Goal: Task Accomplishment & Management: Complete application form

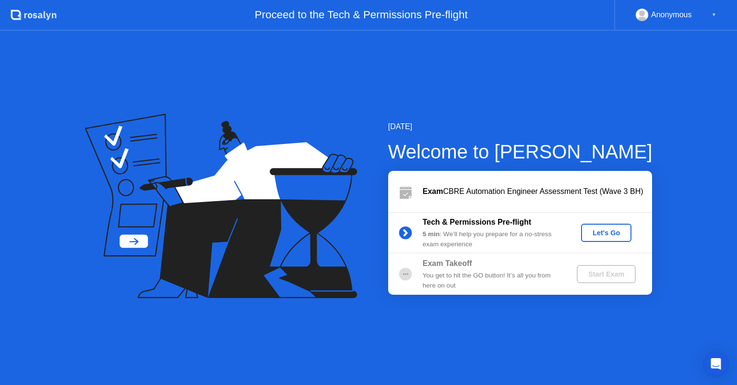
click at [619, 233] on div "Let's Go" at bounding box center [606, 233] width 43 height 8
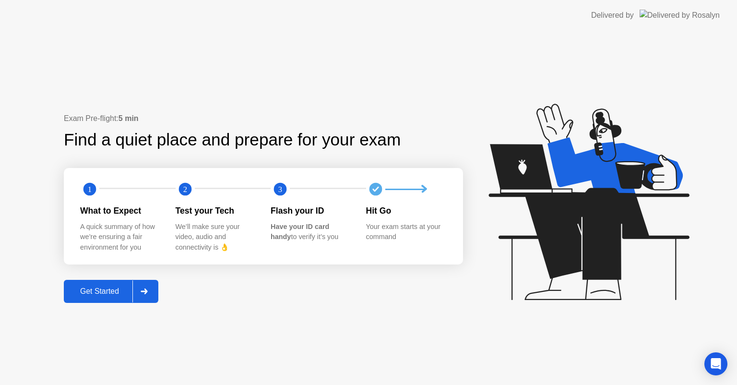
click at [148, 294] on div at bounding box center [144, 291] width 23 height 22
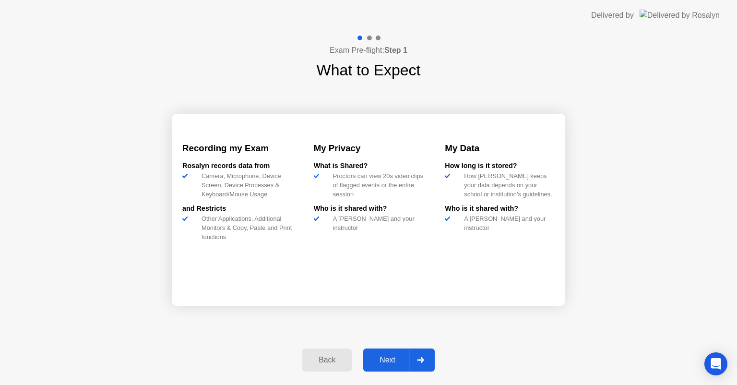
click at [422, 360] on icon at bounding box center [420, 360] width 7 height 6
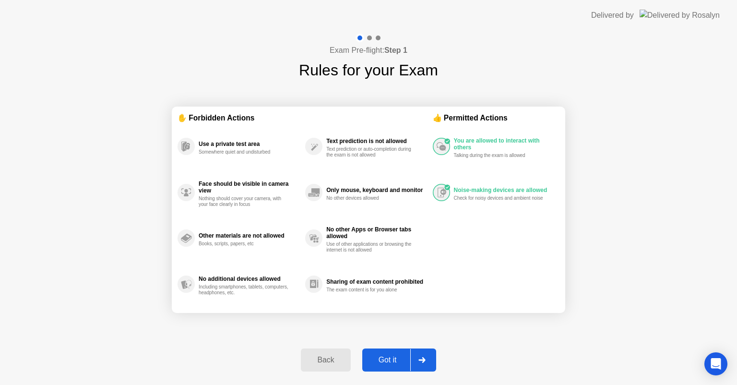
click at [422, 360] on icon at bounding box center [422, 360] width 7 height 6
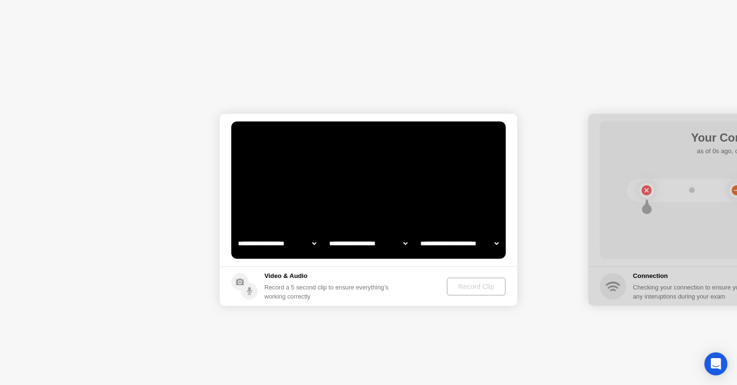
select select "**********"
select select "*******"
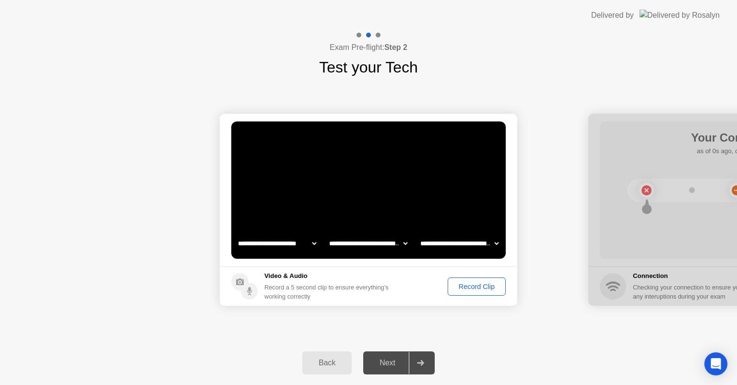
click at [477, 290] on div "Record Clip" at bounding box center [476, 287] width 51 height 8
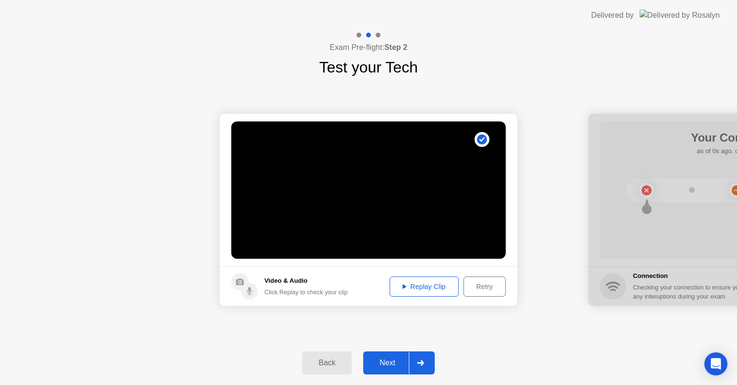
click at [417, 284] on div "Replay Clip" at bounding box center [424, 287] width 62 height 8
click at [426, 358] on div at bounding box center [420, 363] width 23 height 22
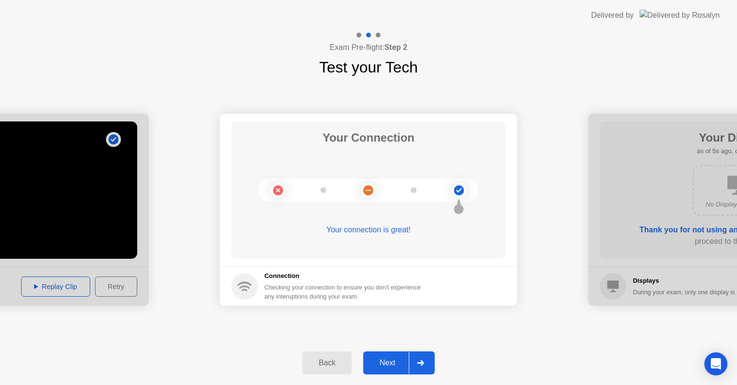
click at [426, 363] on div at bounding box center [420, 363] width 23 height 22
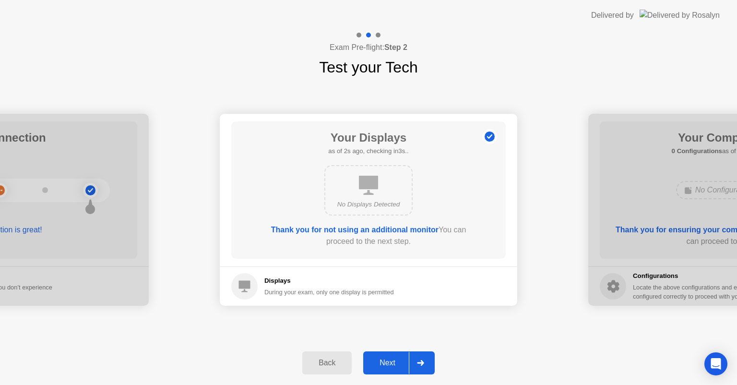
click at [426, 363] on div at bounding box center [420, 363] width 23 height 22
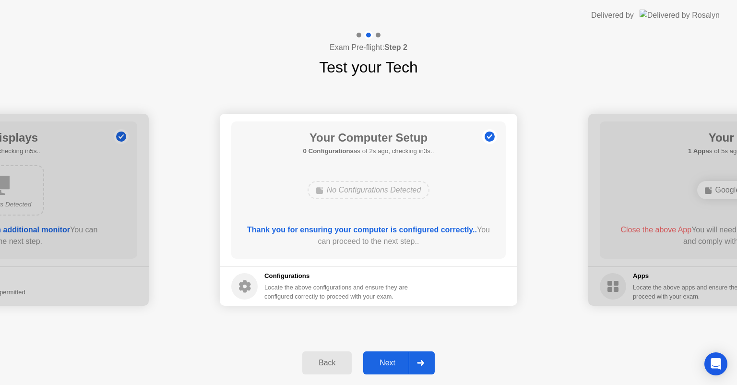
click at [426, 363] on div at bounding box center [420, 363] width 23 height 22
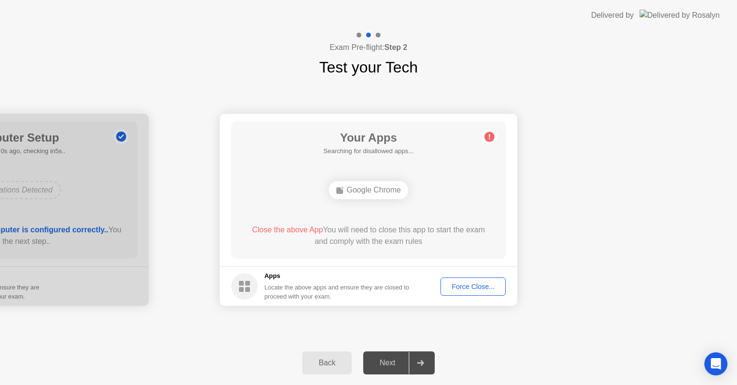
click at [470, 293] on button "Force Close..." at bounding box center [473, 286] width 65 height 18
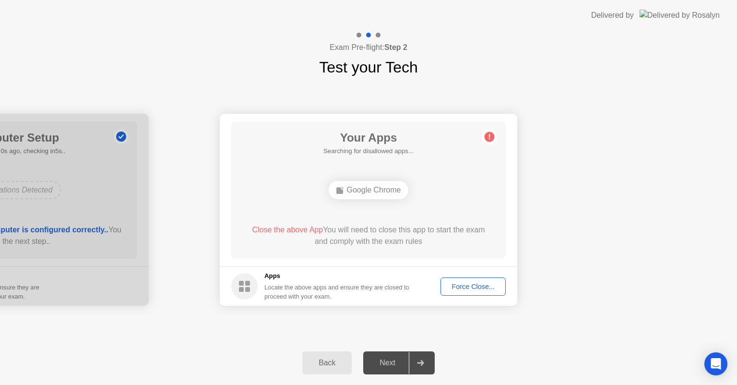
click at [470, 321] on div "**********" at bounding box center [368, 210] width 737 height 262
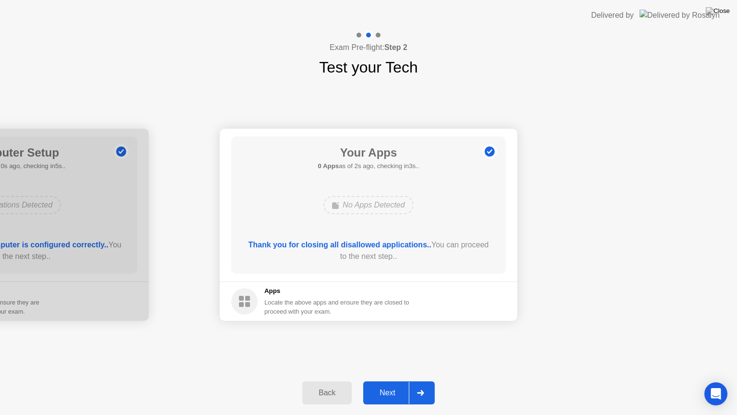
click at [411, 385] on div at bounding box center [420, 393] width 23 height 22
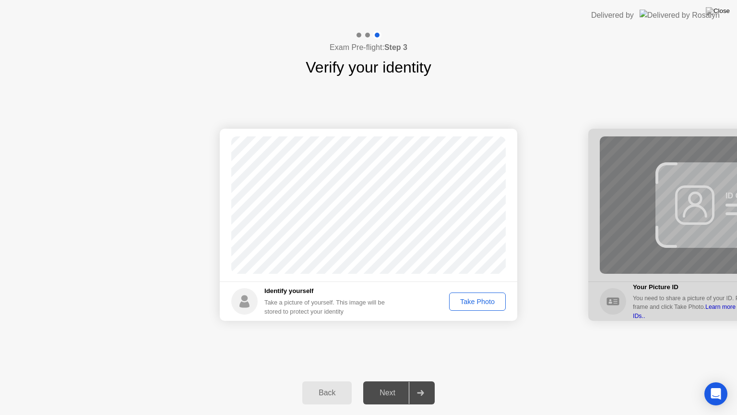
click at [483, 302] on div "Take Photo" at bounding box center [478, 302] width 50 height 8
click at [413, 385] on div at bounding box center [420, 393] width 23 height 22
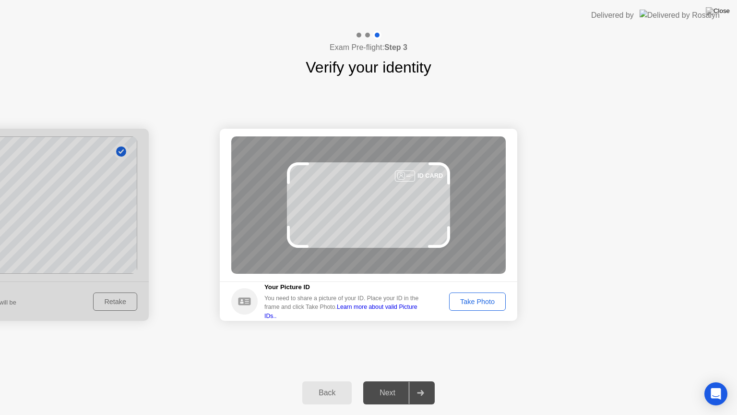
click at [491, 305] on div "Take Photo" at bounding box center [478, 302] width 50 height 8
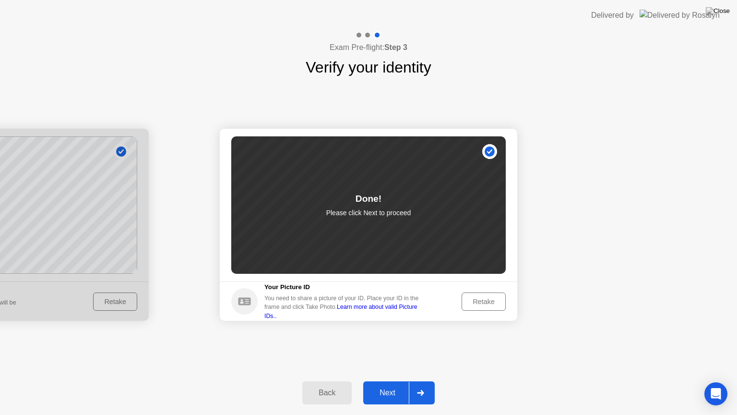
click at [426, 385] on div at bounding box center [420, 393] width 23 height 22
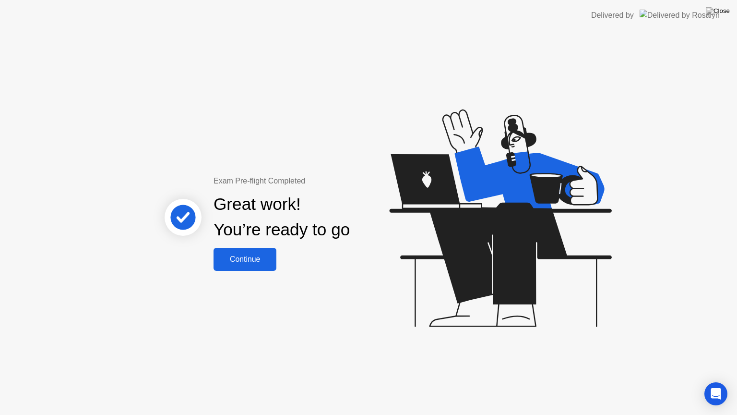
click at [250, 253] on button "Continue" at bounding box center [245, 259] width 63 height 23
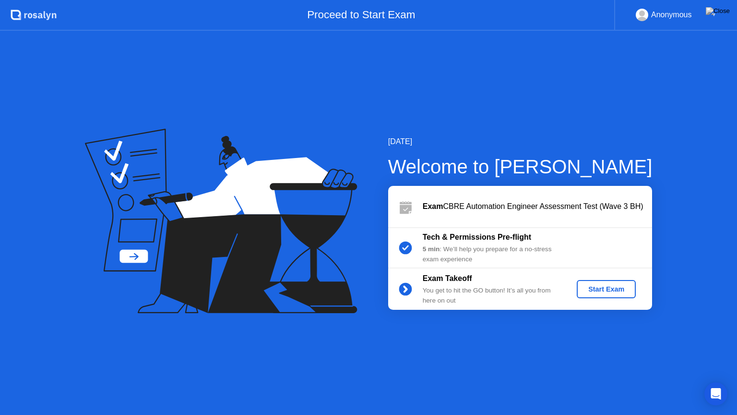
click at [607, 281] on button "Start Exam" at bounding box center [606, 289] width 59 height 18
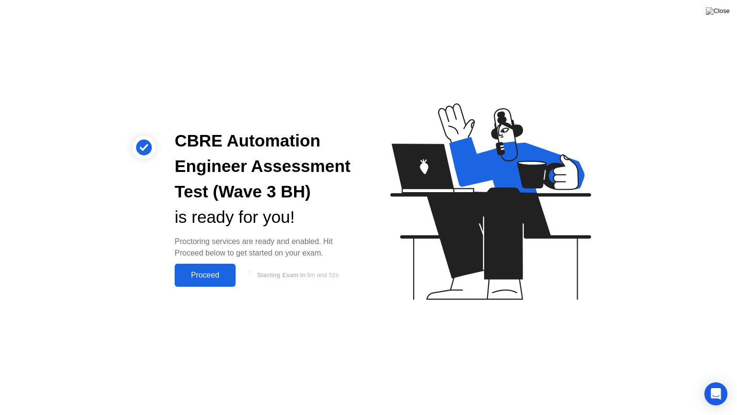
click at [208, 274] on div "Proceed" at bounding box center [205, 275] width 55 height 9
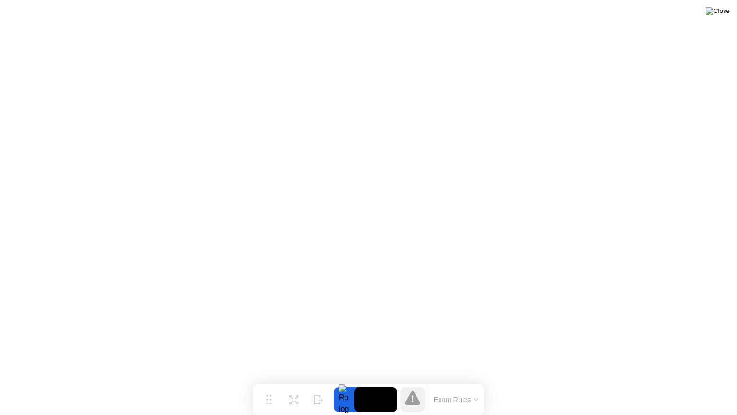
click at [729, 14] on img at bounding box center [718, 11] width 24 height 8
